Goal: Task Accomplishment & Management: Use online tool/utility

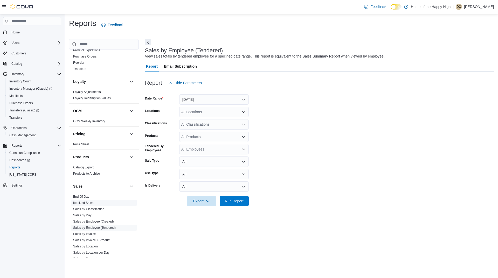
scroll to position [208, 0]
click at [82, 196] on link "End Of Day" at bounding box center [81, 197] width 16 height 4
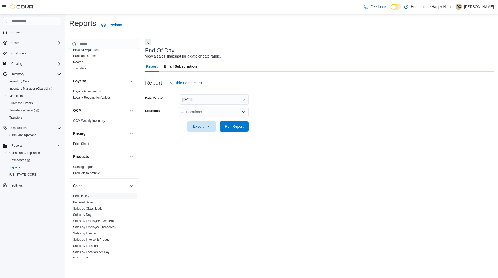
click at [190, 111] on div "All Locations" at bounding box center [214, 112] width 70 height 10
type input "****"
click at [224, 122] on span "Orillia - Mississauga St - Friendly Stranger" at bounding box center [235, 120] width 68 height 5
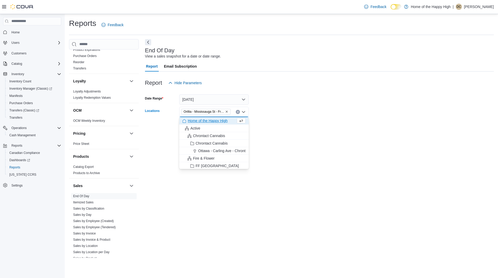
click at [406, 100] on form "Date Range [DATE] Locations [GEOGRAPHIC_DATA] - [GEOGRAPHIC_DATA] St - Friendly…" at bounding box center [319, 110] width 349 height 44
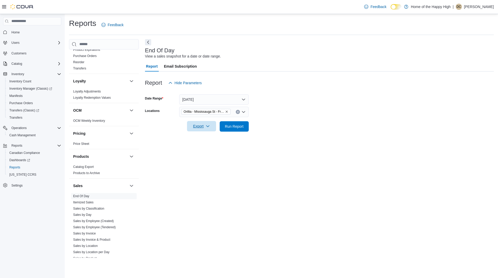
click at [203, 129] on span "Export" at bounding box center [201, 126] width 23 height 10
click at [207, 143] on button "Export to Pdf" at bounding box center [203, 147] width 30 height 10
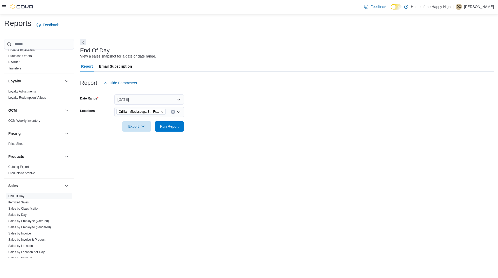
click at [486, 8] on p "[PERSON_NAME]" at bounding box center [479, 7] width 30 height 6
click at [478, 50] on button "Sign Out" at bounding box center [468, 51] width 48 height 8
